Goal: Task Accomplishment & Management: Manage account settings

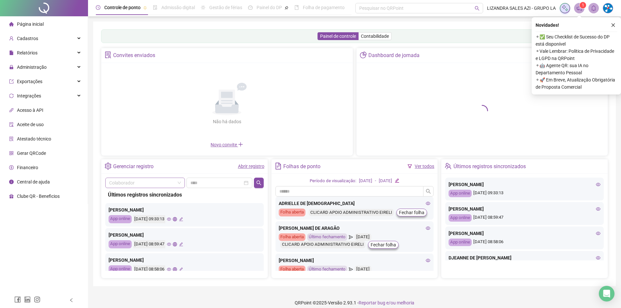
click at [161, 186] on input "search" at bounding box center [142, 183] width 66 height 10
type input "*********"
click at [134, 202] on div "[PERSON_NAME]" at bounding box center [145, 206] width 77 height 10
click at [229, 181] on input at bounding box center [216, 182] width 52 height 7
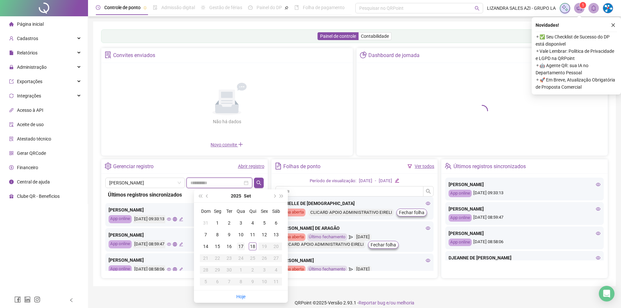
type input "**********"
click at [241, 246] on div "17" at bounding box center [241, 247] width 8 height 8
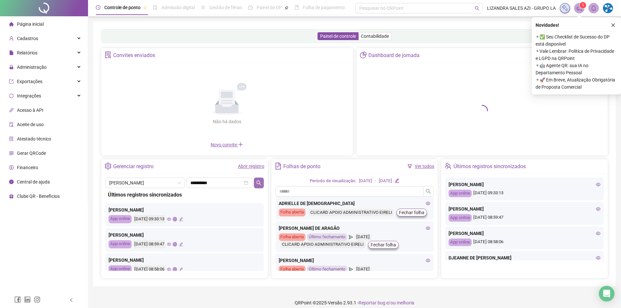
click at [259, 183] on icon "search" at bounding box center [258, 182] width 5 height 5
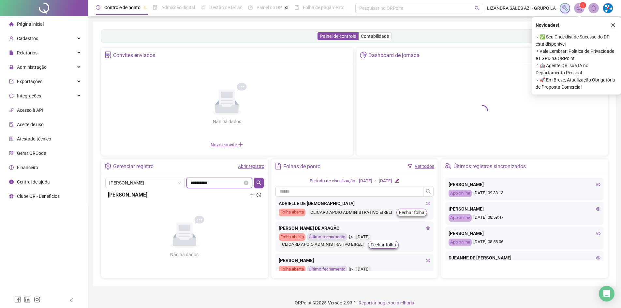
click at [218, 184] on input "**********" at bounding box center [216, 182] width 52 height 7
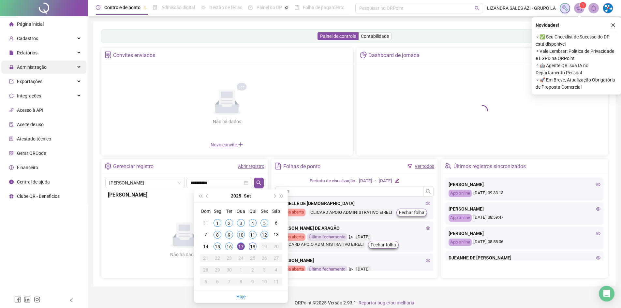
click at [25, 69] on span "Administração" at bounding box center [32, 67] width 30 height 5
click at [31, 69] on span "Administração" at bounding box center [32, 67] width 30 height 5
click at [35, 67] on span "Administração" at bounding box center [32, 67] width 30 height 5
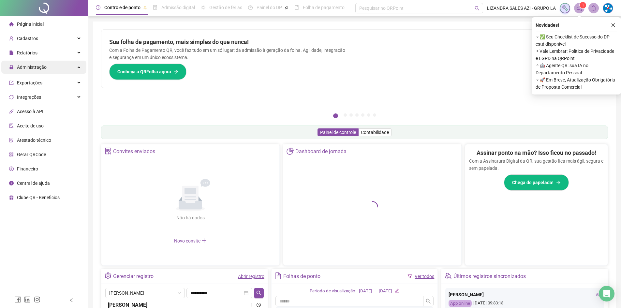
click at [81, 67] on div "Administração" at bounding box center [43, 67] width 85 height 13
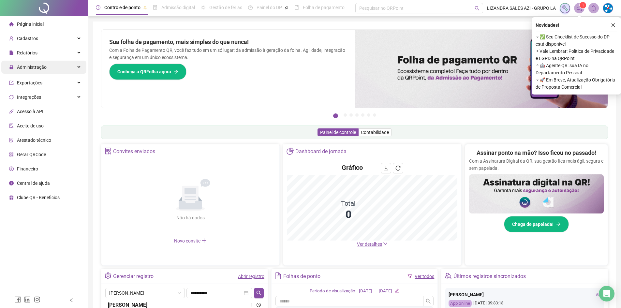
click at [73, 68] on div "Administração" at bounding box center [43, 67] width 85 height 13
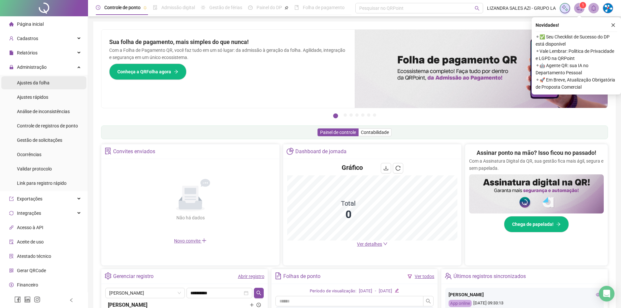
click at [30, 86] on div "Ajustes da folha" at bounding box center [33, 82] width 33 height 13
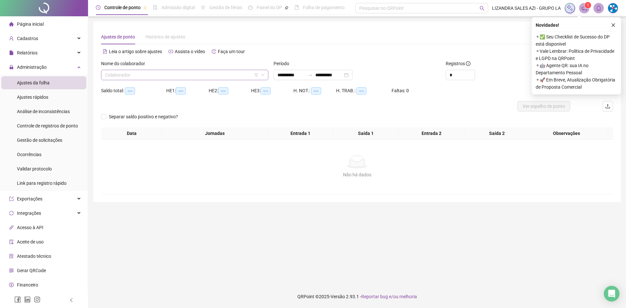
click at [143, 71] on input "search" at bounding box center [182, 75] width 154 height 10
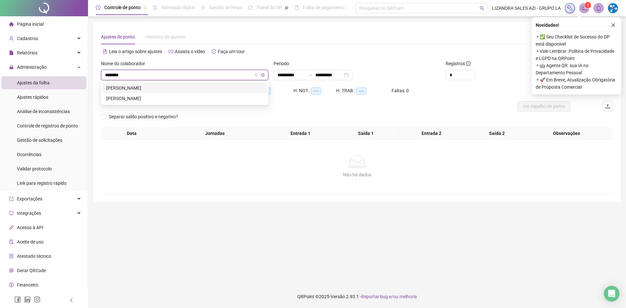
type input "*********"
drag, startPoint x: 165, startPoint y: 96, endPoint x: 207, endPoint y: 84, distance: 43.7
click at [167, 96] on div "[PERSON_NAME]" at bounding box center [184, 98] width 157 height 7
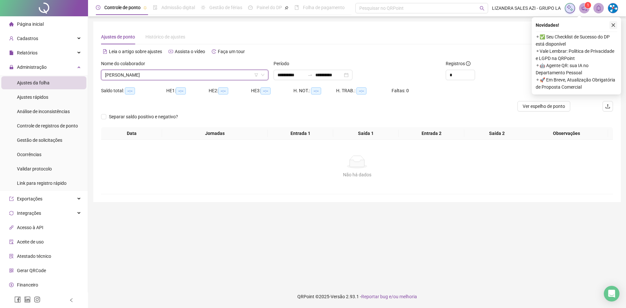
click at [612, 26] on icon "close" at bounding box center [613, 25] width 5 height 5
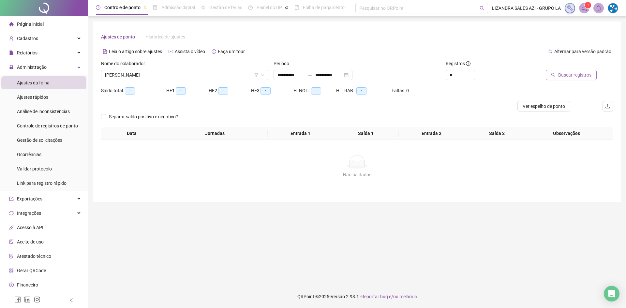
click at [562, 71] on span "Buscar registros" at bounding box center [574, 74] width 33 height 7
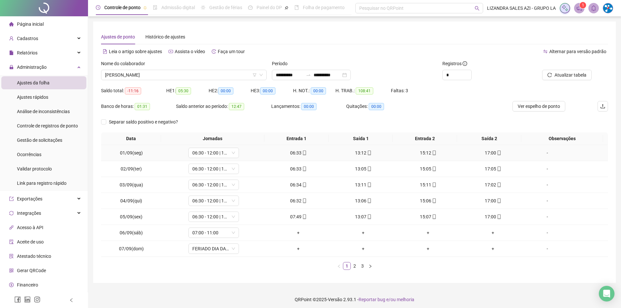
click at [297, 150] on div "06:33" at bounding box center [299, 152] width 60 height 7
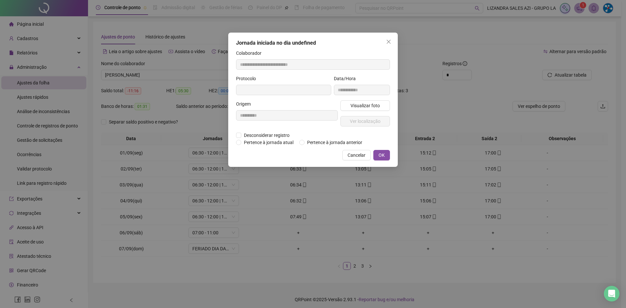
type input "**********"
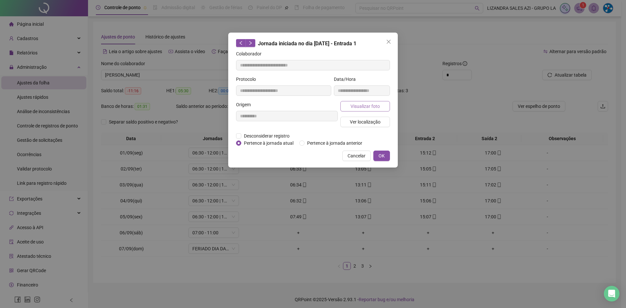
click at [350, 108] on button "Visualizar foto" at bounding box center [365, 106] width 50 height 10
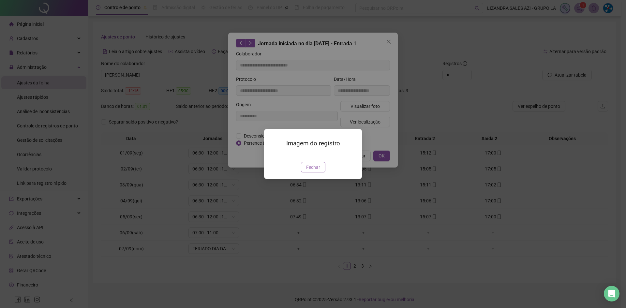
click at [311, 171] on span "Fechar" at bounding box center [313, 167] width 14 height 7
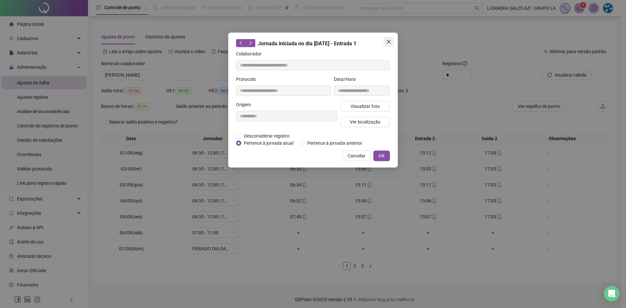
click at [393, 41] on span "Close" at bounding box center [388, 41] width 10 height 5
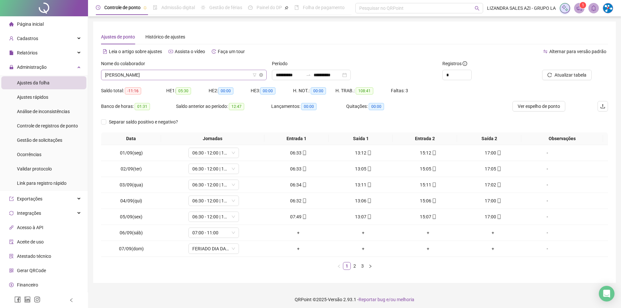
click at [190, 79] on span "[PERSON_NAME]" at bounding box center [184, 75] width 158 height 10
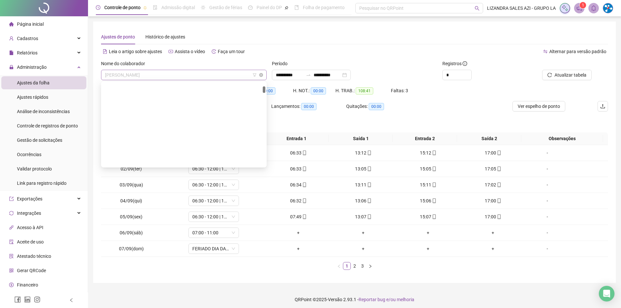
scroll to position [104, 0]
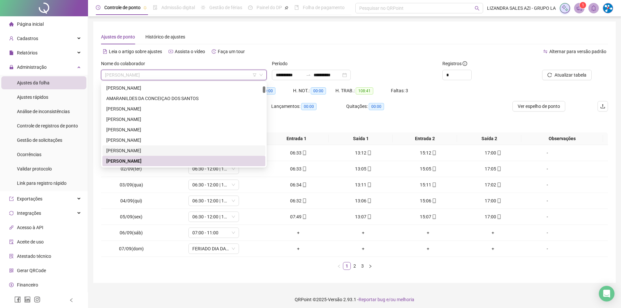
click at [136, 150] on div "[PERSON_NAME]" at bounding box center [183, 150] width 155 height 7
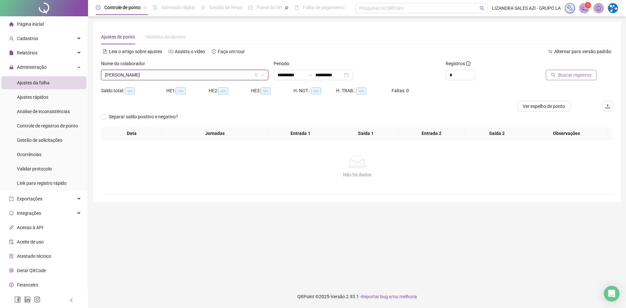
click at [572, 73] on span "Buscar registros" at bounding box center [574, 74] width 33 height 7
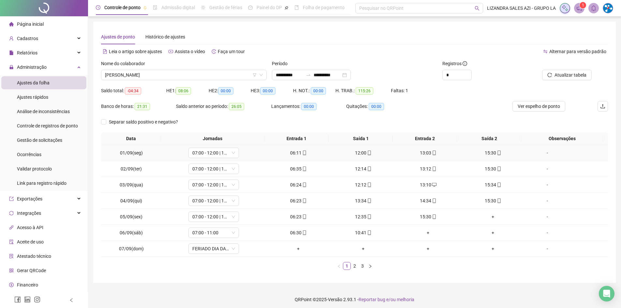
click at [293, 152] on div "06:11" at bounding box center [299, 152] width 60 height 7
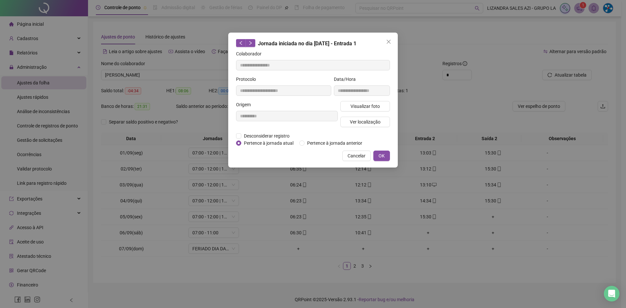
type input "**********"
click at [360, 104] on span "Visualizar foto" at bounding box center [364, 106] width 29 height 7
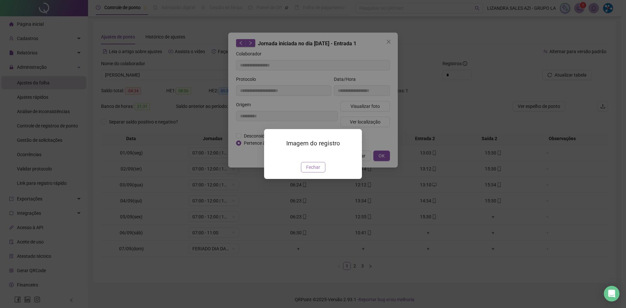
click at [311, 171] on span "Fechar" at bounding box center [313, 167] width 14 height 7
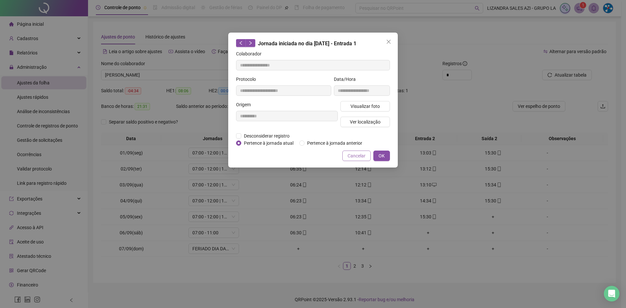
click at [360, 156] on span "Cancelar" at bounding box center [356, 155] width 18 height 7
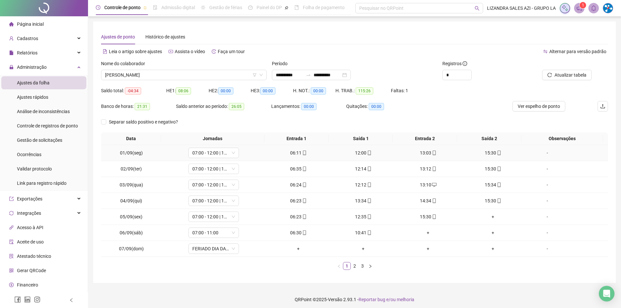
click at [483, 155] on div "15:30" at bounding box center [493, 152] width 60 height 7
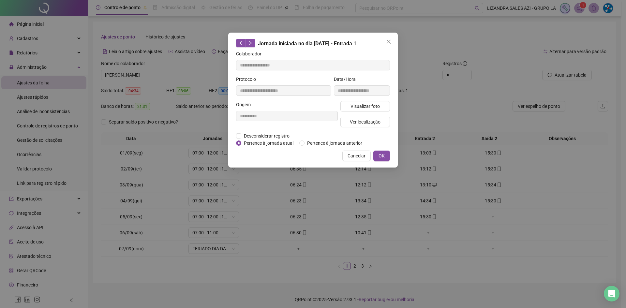
type input "**********"
click at [369, 98] on div "**********" at bounding box center [362, 88] width 59 height 25
click at [367, 106] on span "Visualizar foto" at bounding box center [364, 106] width 29 height 7
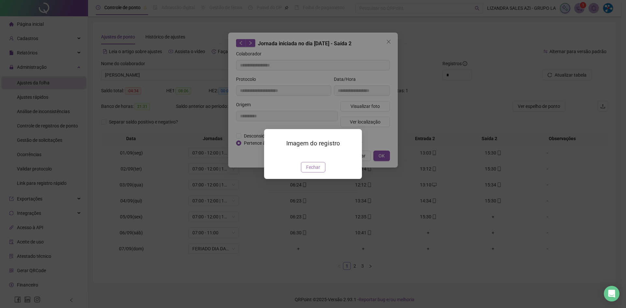
click at [312, 171] on span "Fechar" at bounding box center [313, 167] width 14 height 7
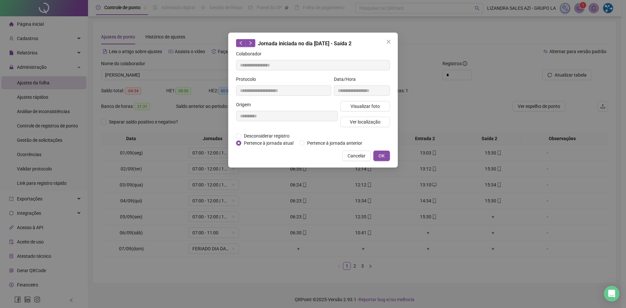
drag, startPoint x: 386, startPoint y: 41, endPoint x: 379, endPoint y: 71, distance: 30.4
click at [386, 42] on span "Close" at bounding box center [388, 41] width 10 height 5
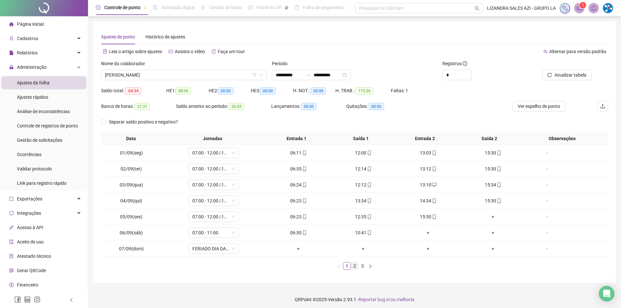
click at [352, 265] on link "2" at bounding box center [354, 265] width 7 height 7
click at [484, 184] on div "15:47" at bounding box center [493, 184] width 60 height 7
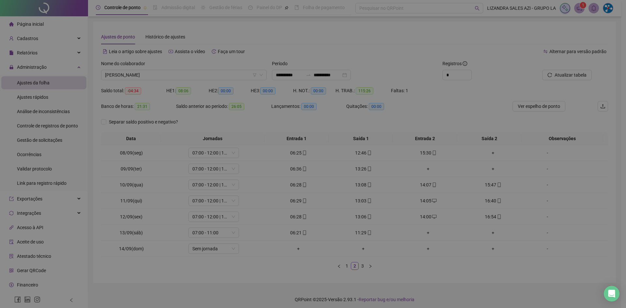
type input "**********"
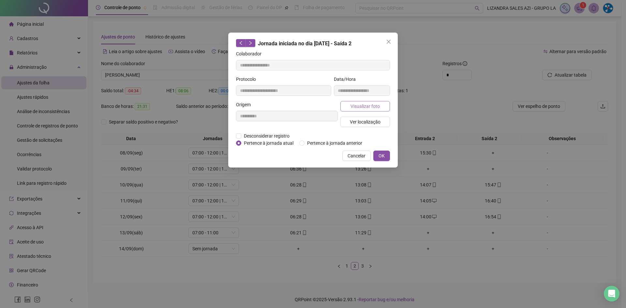
click at [364, 104] on span "Visualizar foto" at bounding box center [364, 106] width 29 height 7
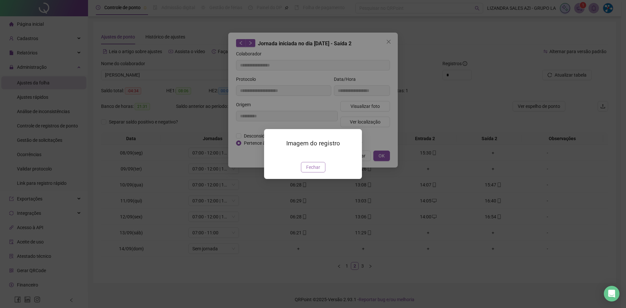
click at [304, 172] on button "Fechar" at bounding box center [313, 167] width 24 height 10
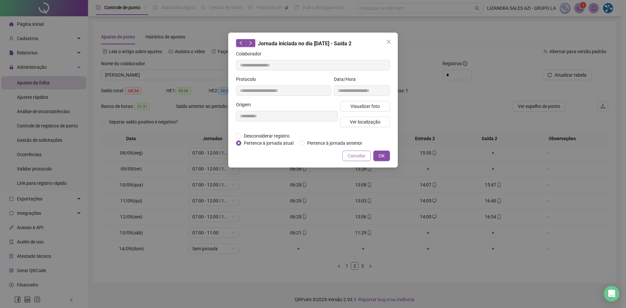
click at [353, 154] on span "Cancelar" at bounding box center [356, 155] width 18 height 7
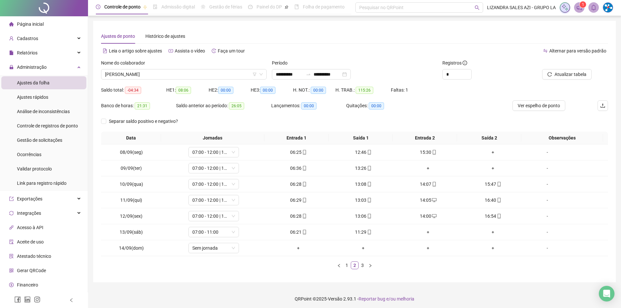
scroll to position [0, 0]
click at [37, 22] on span "Página inicial" at bounding box center [30, 24] width 27 height 5
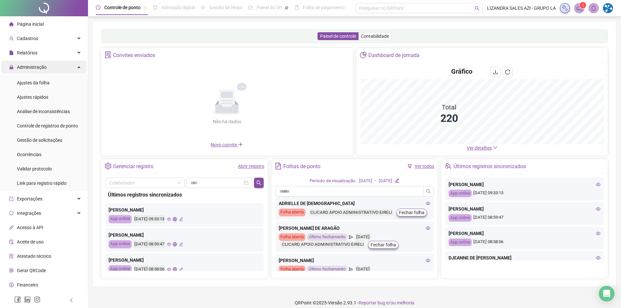
click at [36, 69] on span "Administração" at bounding box center [32, 67] width 30 height 5
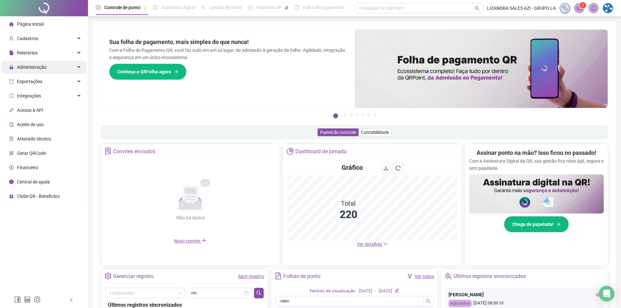
click at [28, 67] on span "Administração" at bounding box center [32, 67] width 30 height 5
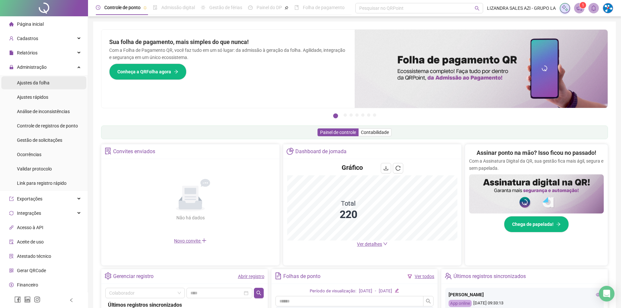
click at [26, 82] on span "Ajustes da folha" at bounding box center [33, 82] width 33 height 5
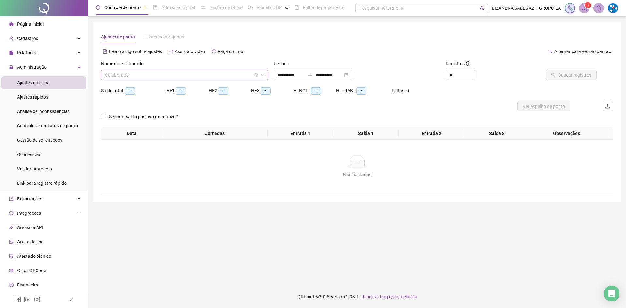
click at [158, 74] on input "search" at bounding box center [182, 75] width 154 height 10
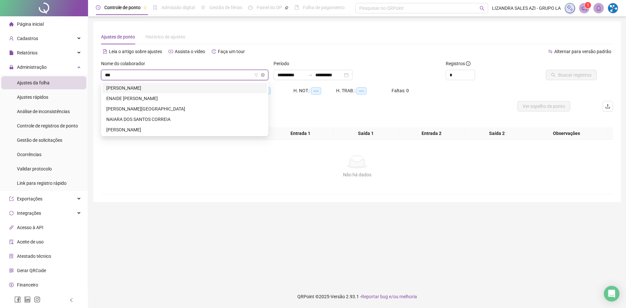
type input "****"
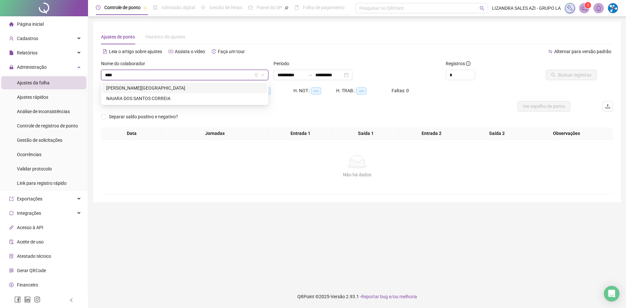
click at [154, 89] on div "[PERSON_NAME][GEOGRAPHIC_DATA]" at bounding box center [184, 87] width 157 height 7
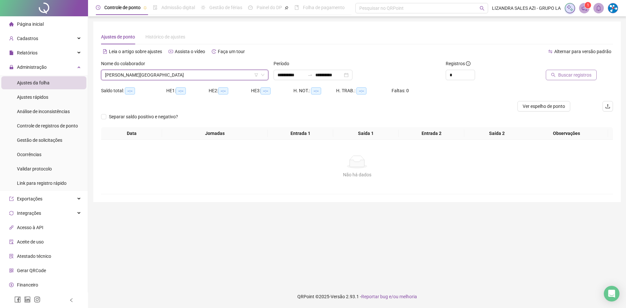
click at [580, 73] on span "Buscar registros" at bounding box center [574, 74] width 33 height 7
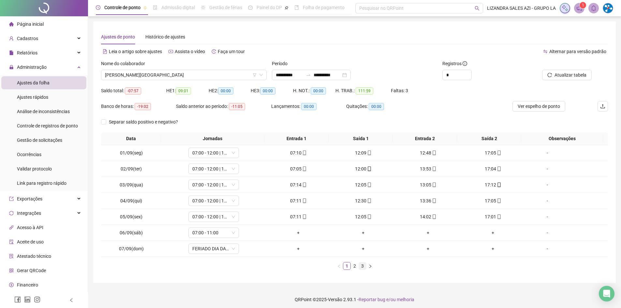
click at [364, 270] on li "3" at bounding box center [363, 266] width 8 height 8
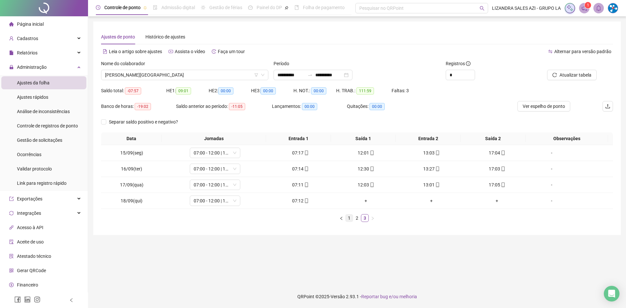
click at [345, 219] on li "1" at bounding box center [349, 218] width 8 height 8
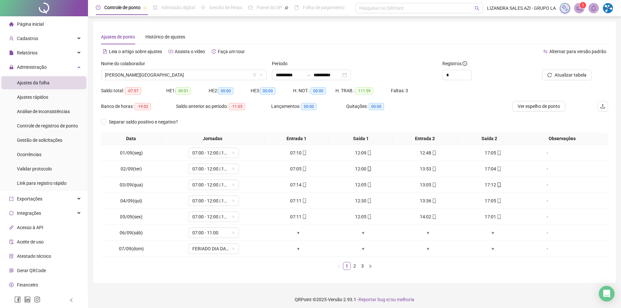
drag, startPoint x: 33, startPoint y: 23, endPoint x: 33, endPoint y: 26, distance: 3.3
click at [33, 23] on span "Página inicial" at bounding box center [30, 24] width 27 height 5
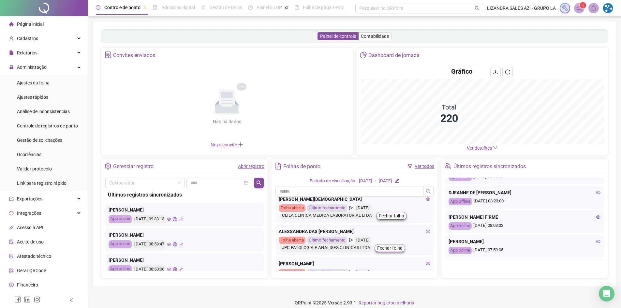
scroll to position [261, 0]
